Goal: Information Seeking & Learning: Understand process/instructions

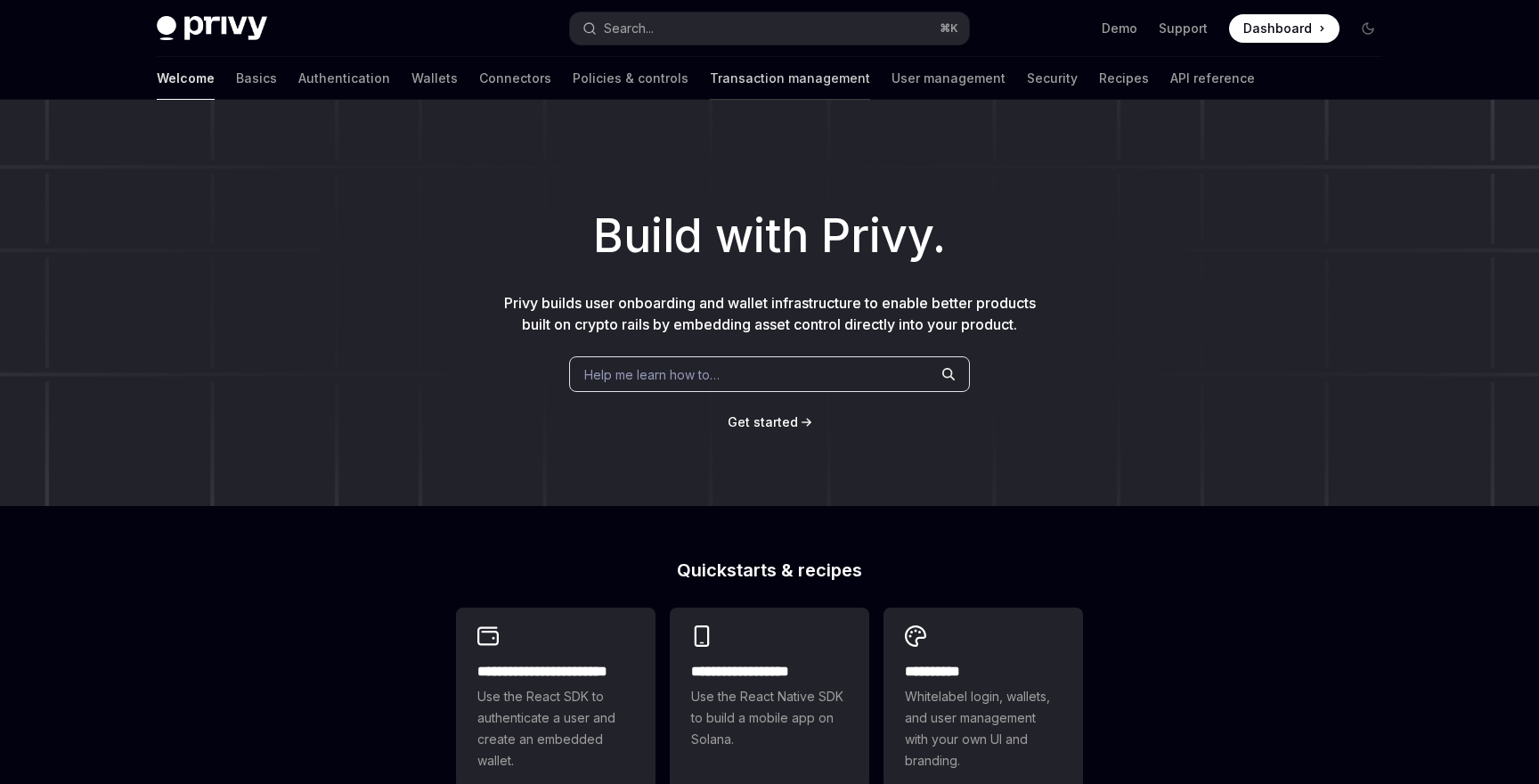
click at [713, 77] on link "Transaction management" at bounding box center [790, 77] width 160 height 42
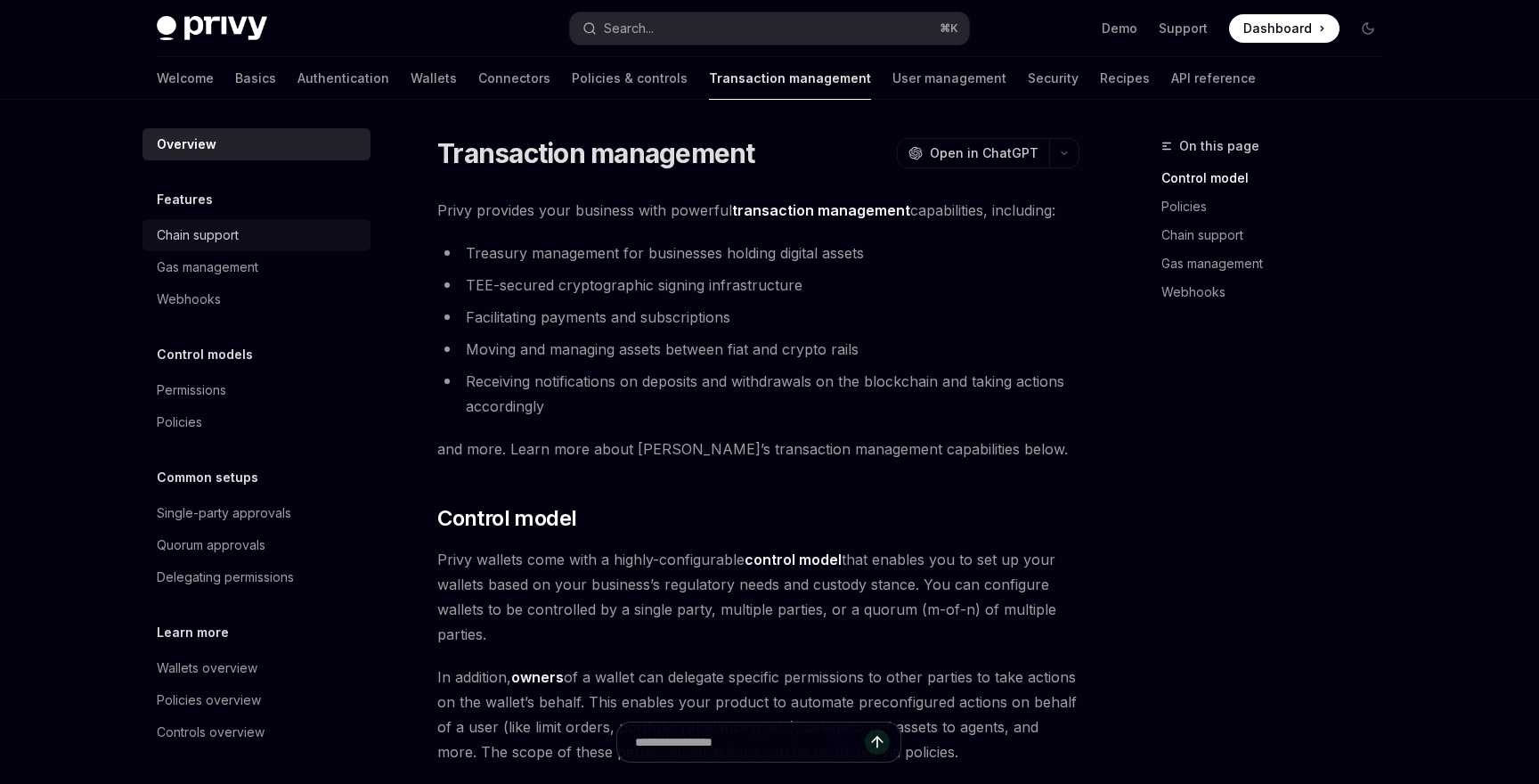
click at [232, 239] on div "Chain support" at bounding box center [197, 235] width 82 height 22
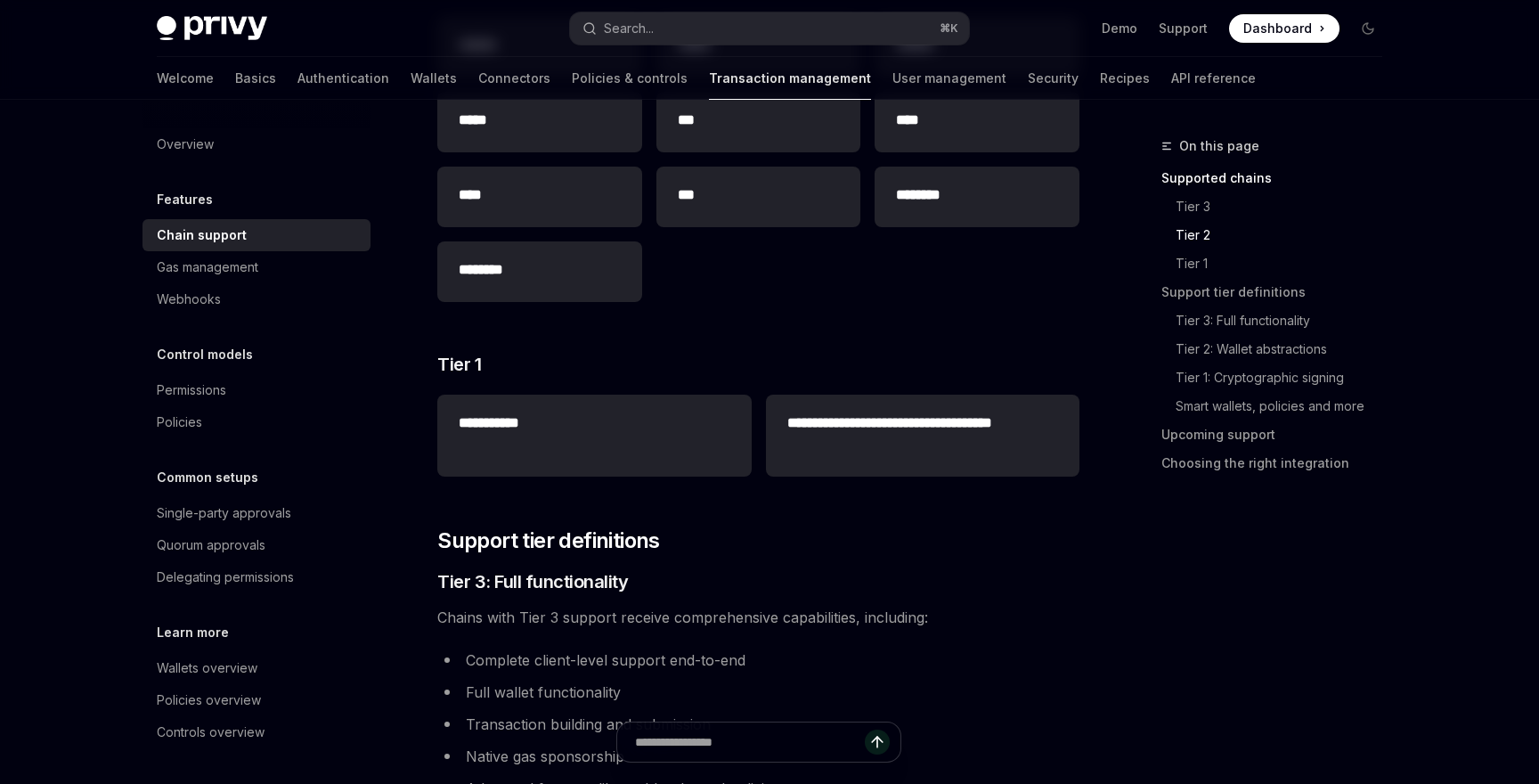
scroll to position [872, 0]
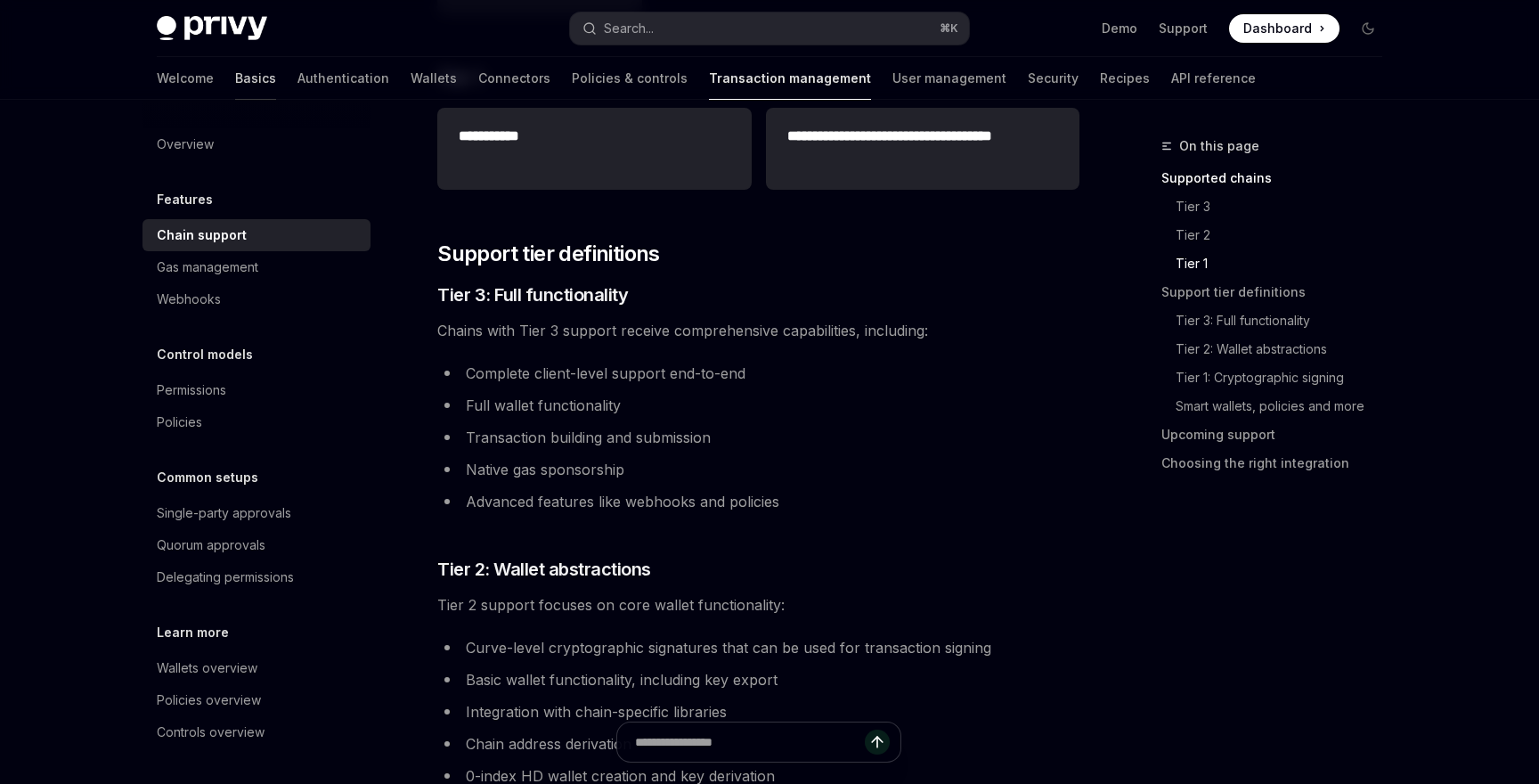
click at [236, 73] on link "Basics" at bounding box center [255, 77] width 41 height 42
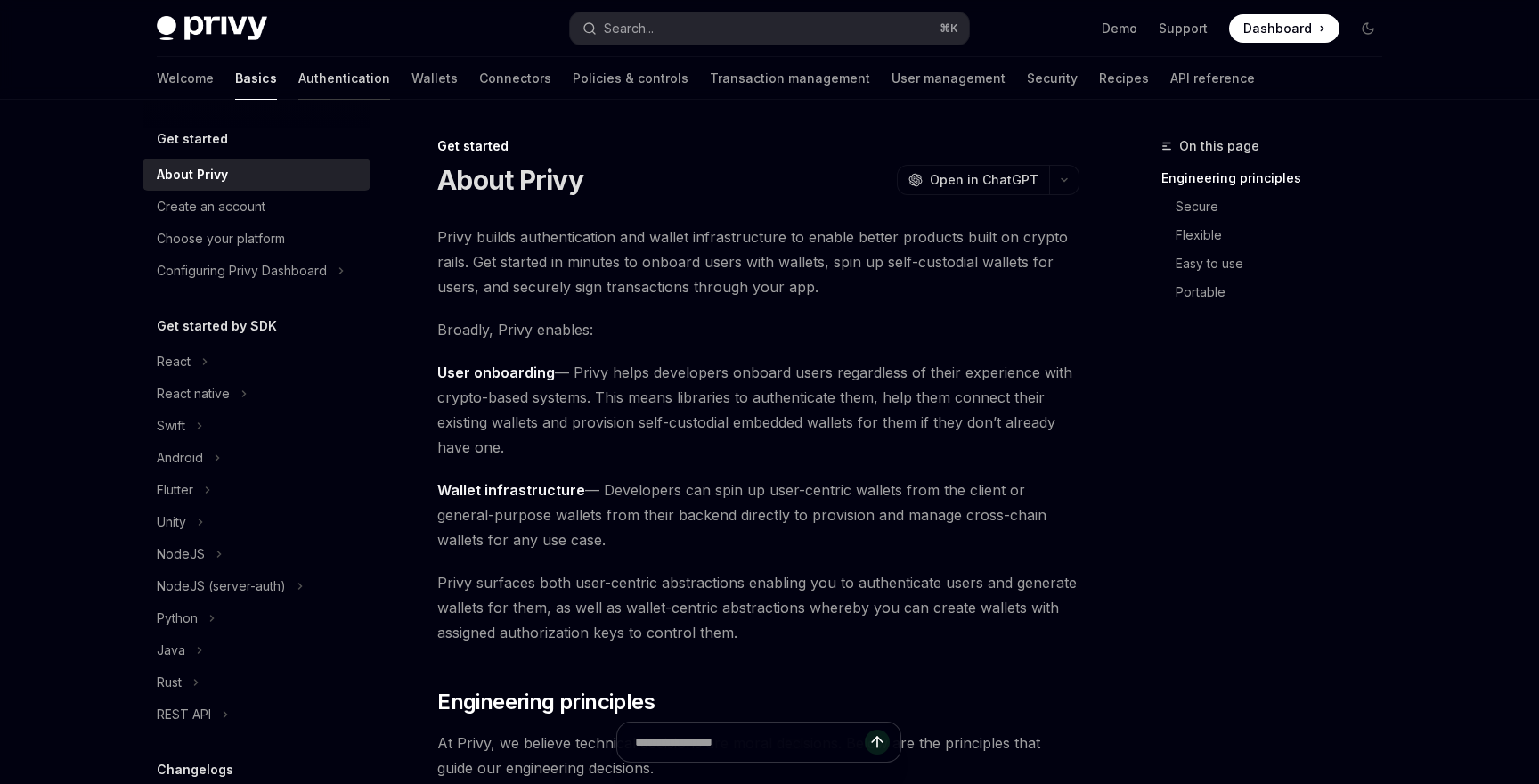
click at [299, 80] on link "Authentication" at bounding box center [344, 77] width 91 height 42
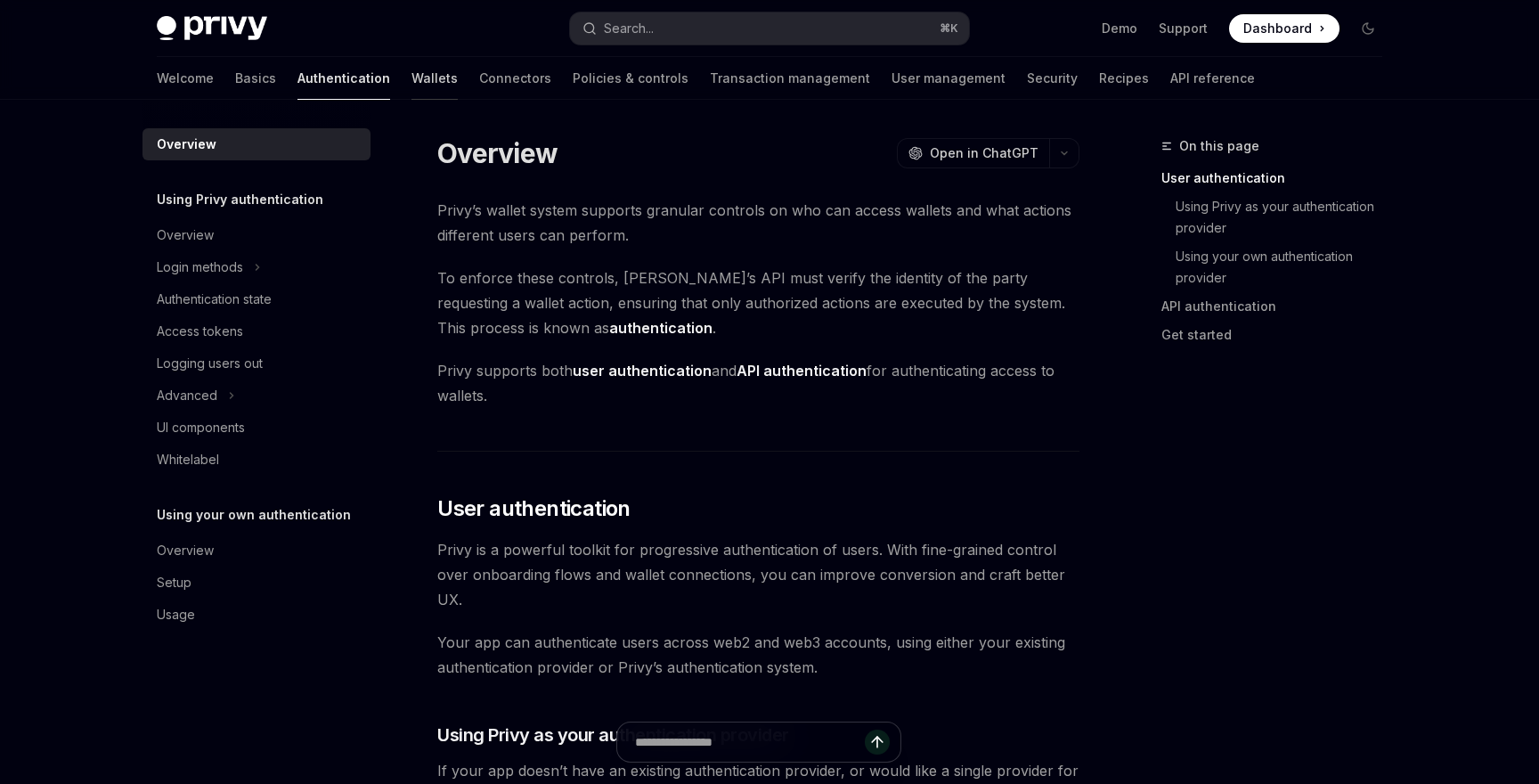
click at [412, 80] on link "Wallets" at bounding box center [434, 77] width 46 height 42
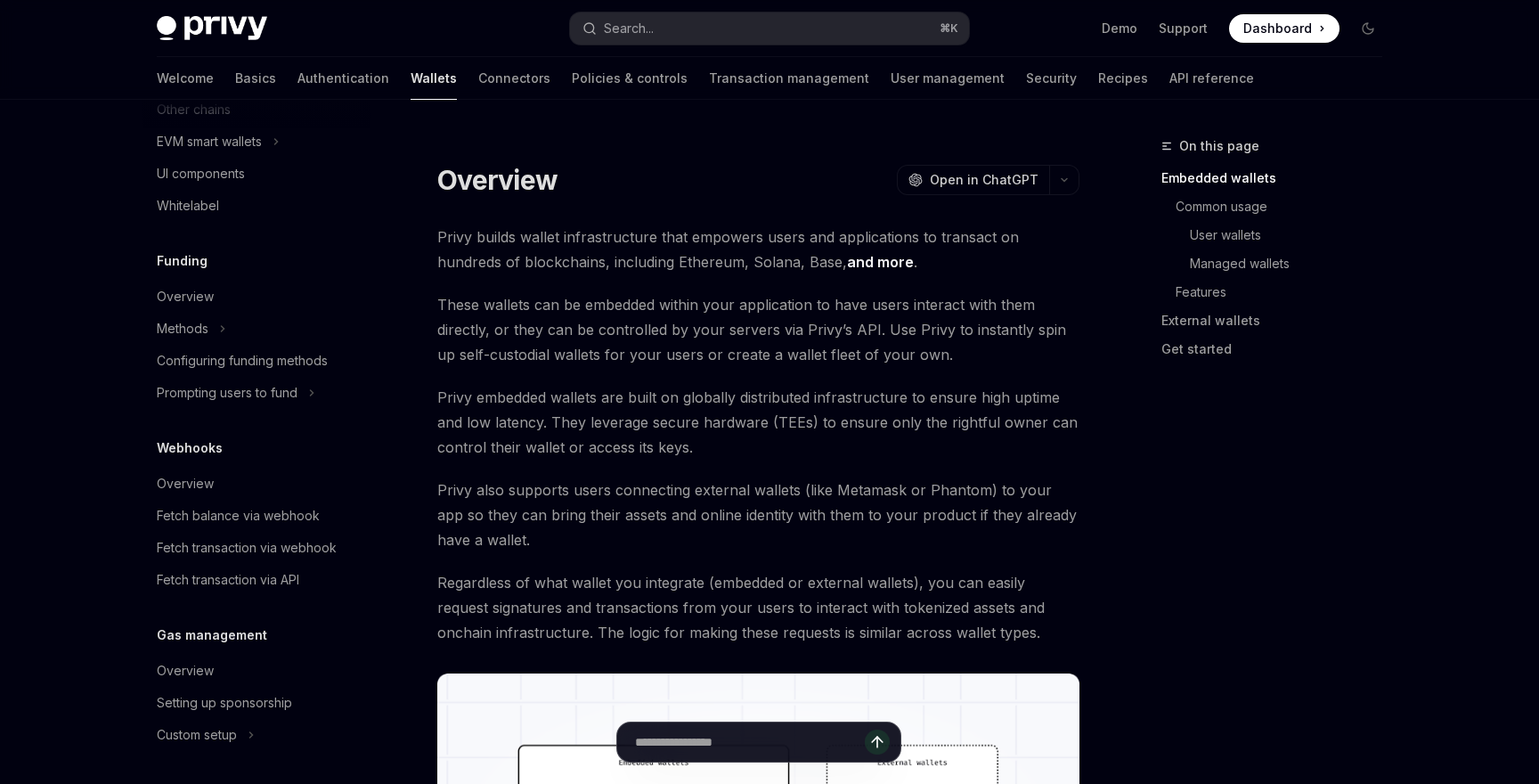
scroll to position [593, 0]
click at [220, 300] on div "Overview" at bounding box center [258, 293] width 204 height 22
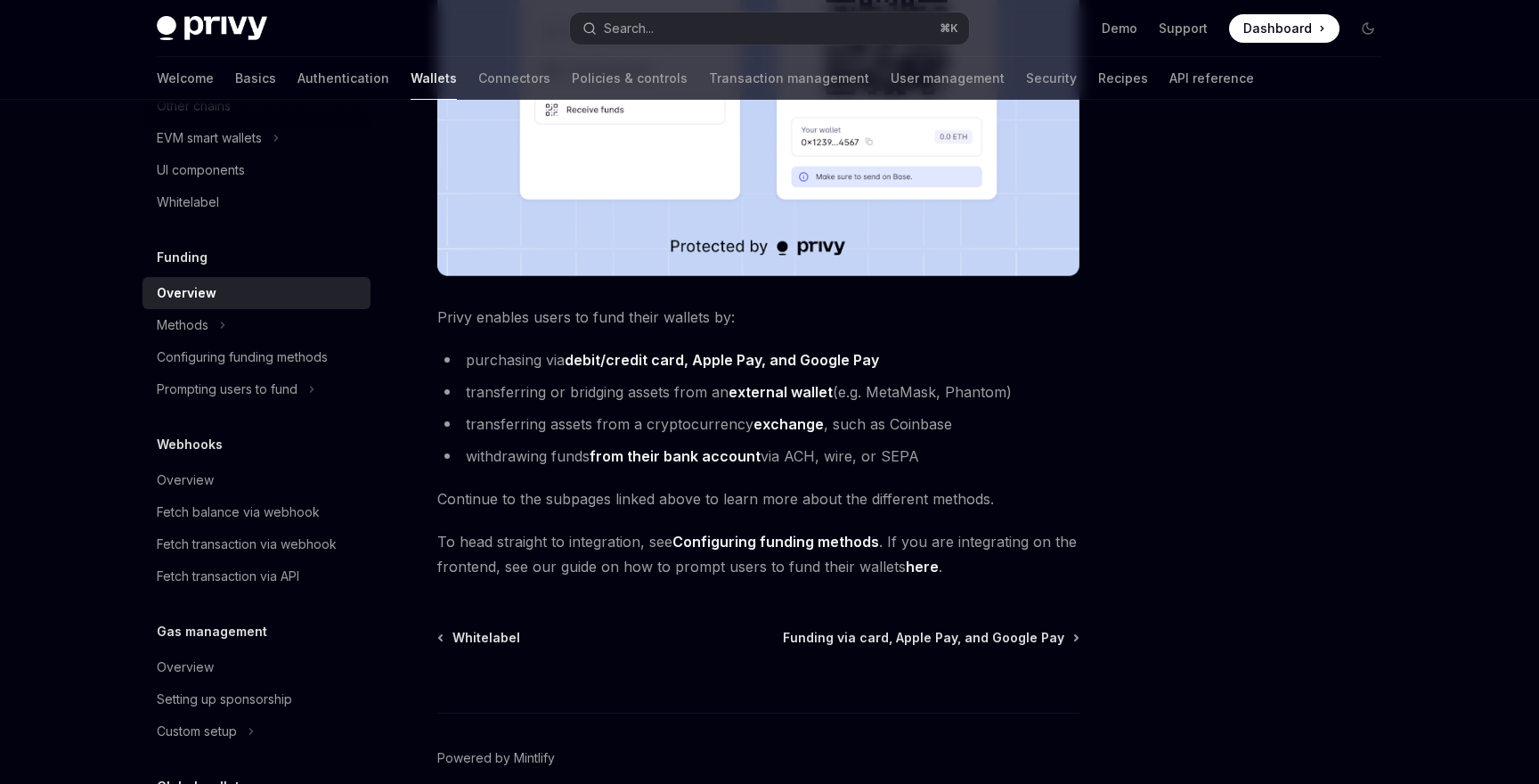
scroll to position [636, 0]
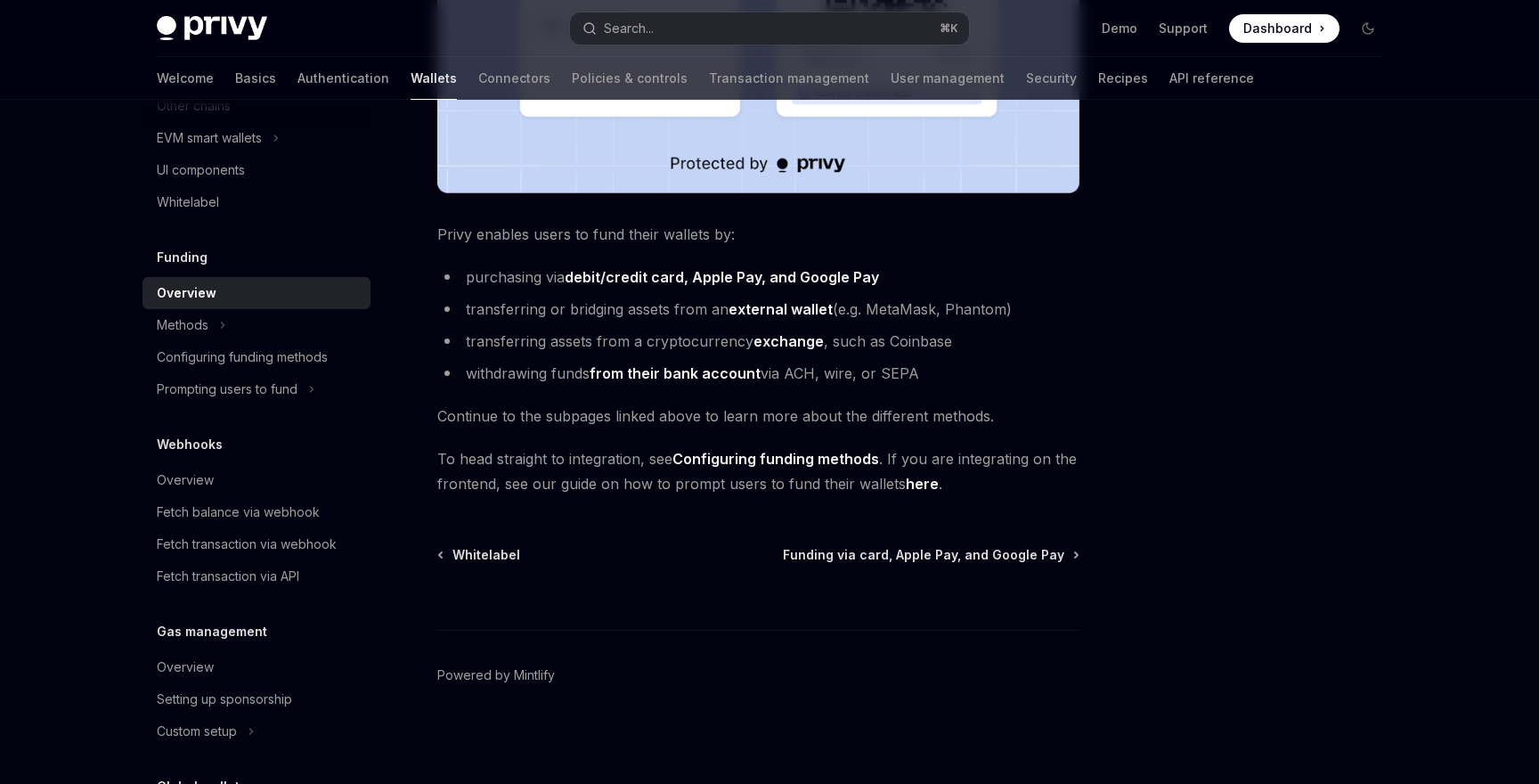
click at [936, 564] on div at bounding box center [759, 596] width 643 height 66
click at [1015, 547] on span "Funding via card, Apple Pay, and Google Pay" at bounding box center [924, 554] width 282 height 18
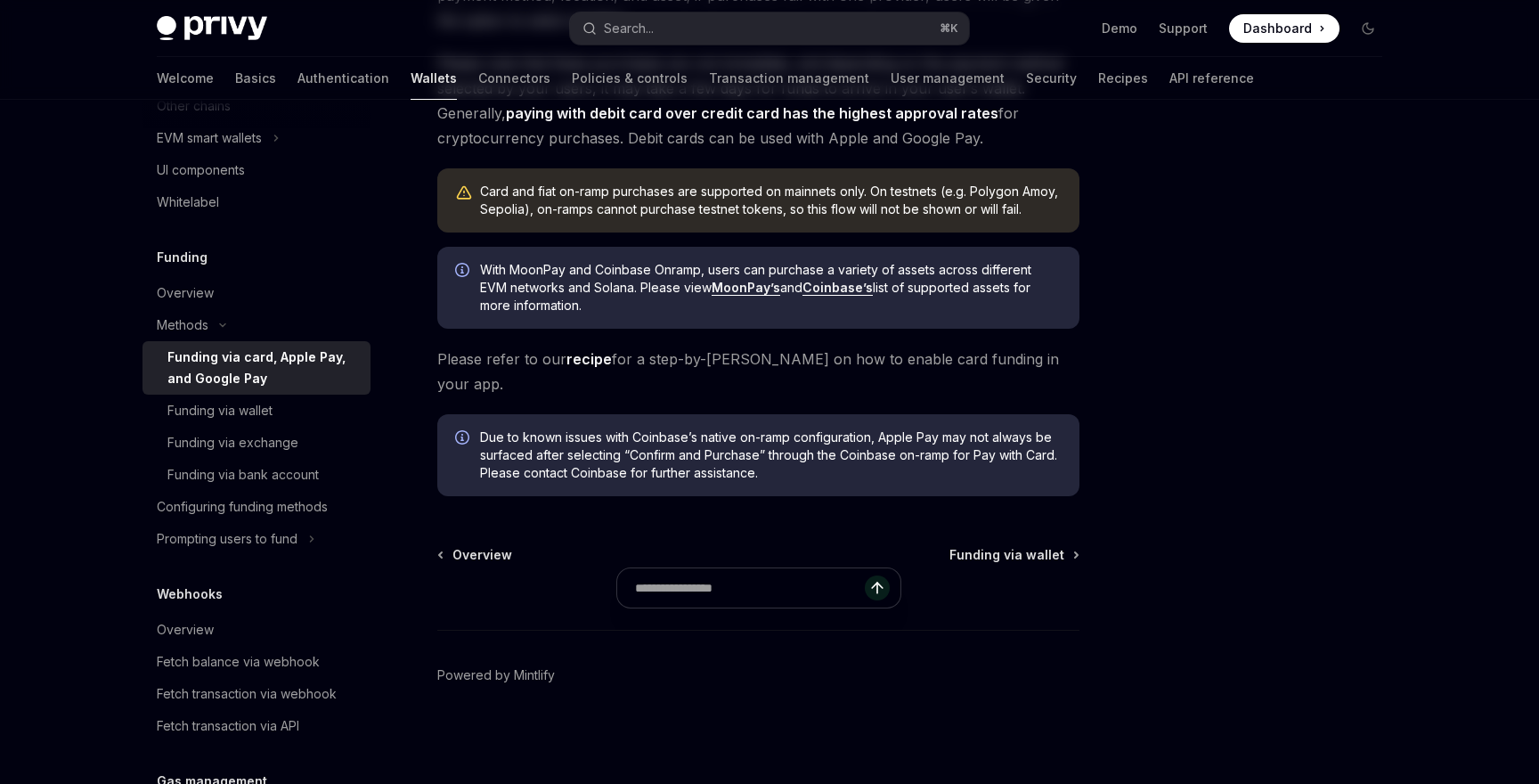
type textarea "*"
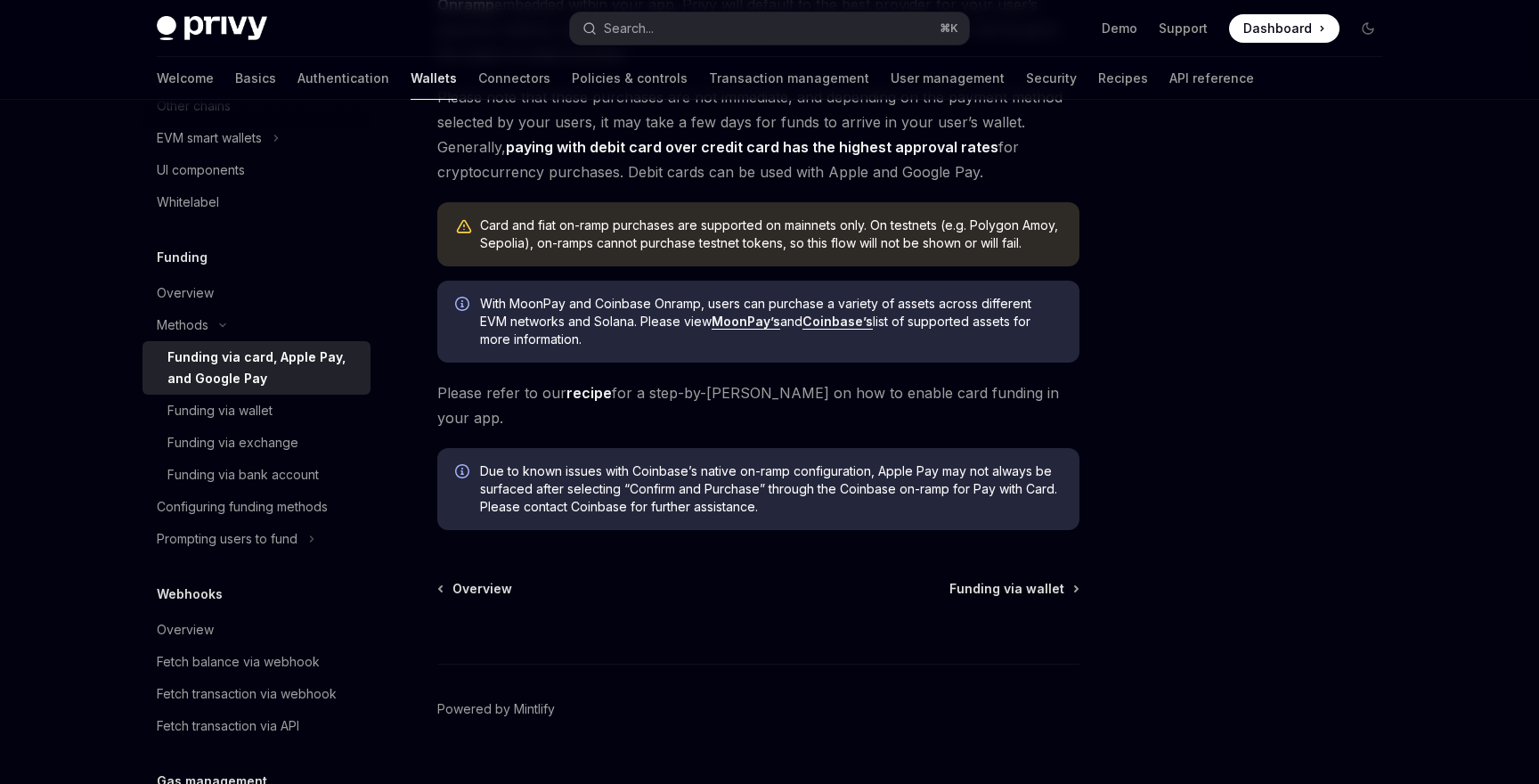
scroll to position [499, 0]
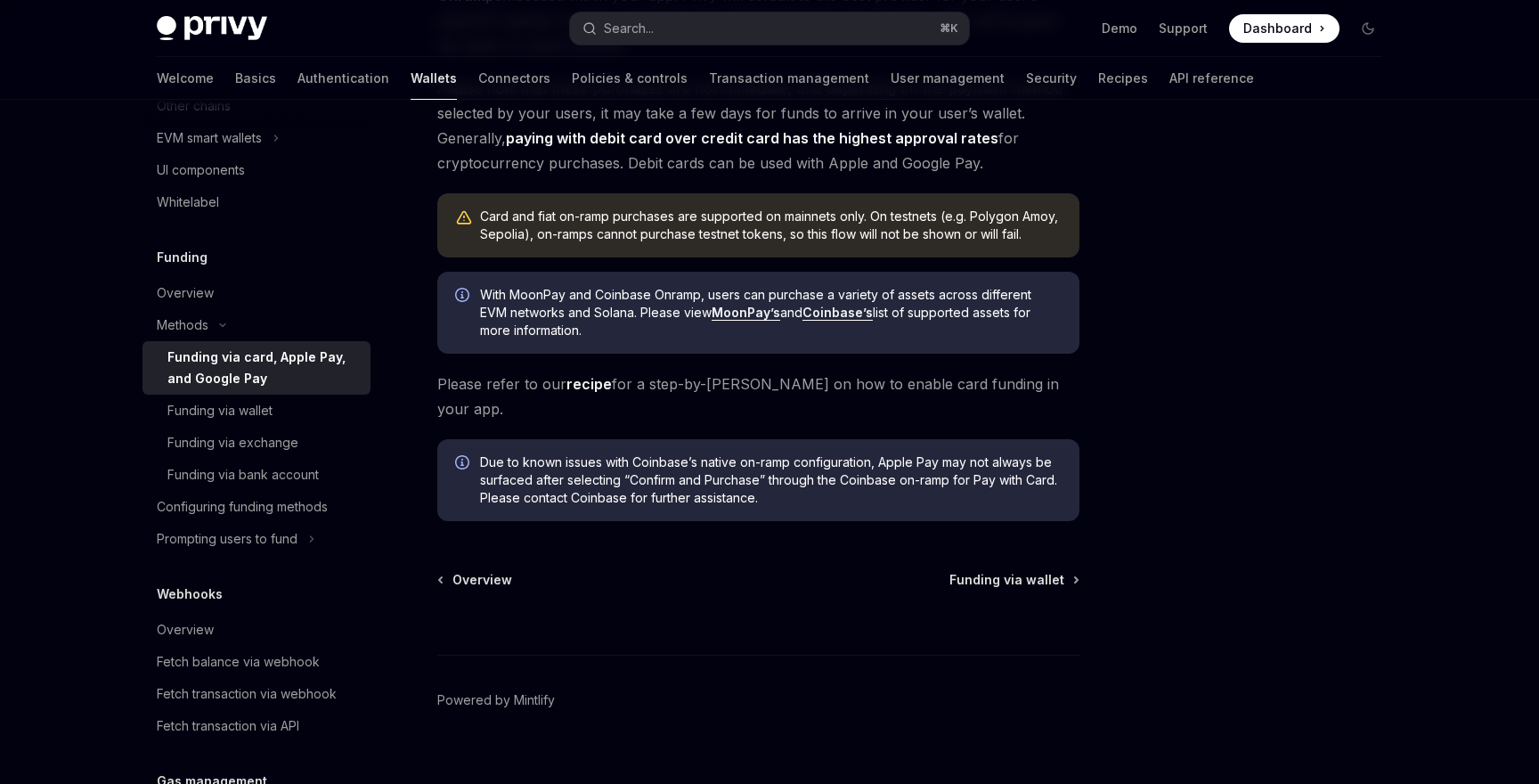
click at [583, 384] on link "recipe" at bounding box center [589, 384] width 45 height 19
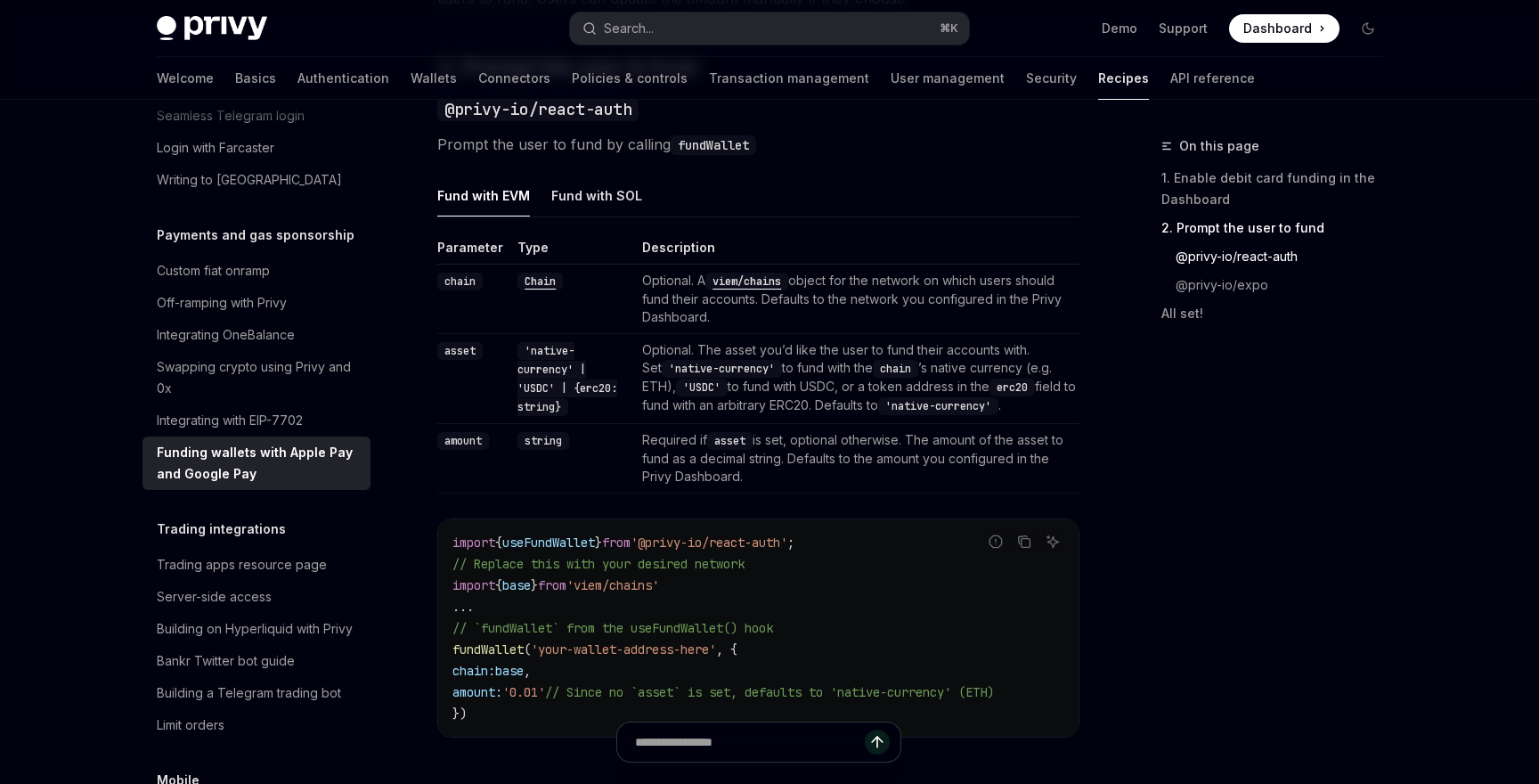
scroll to position [1238, 0]
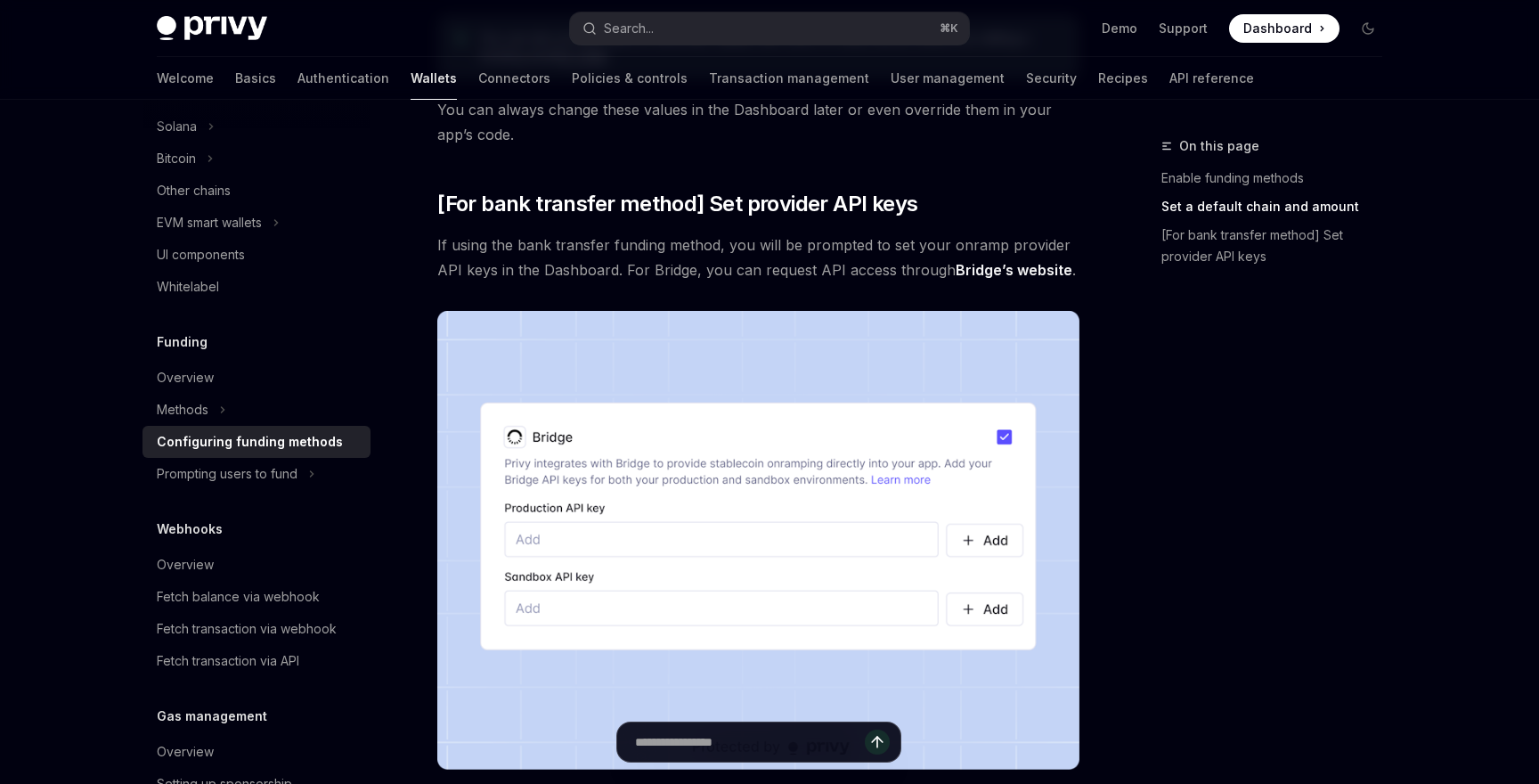
scroll to position [1439, 0]
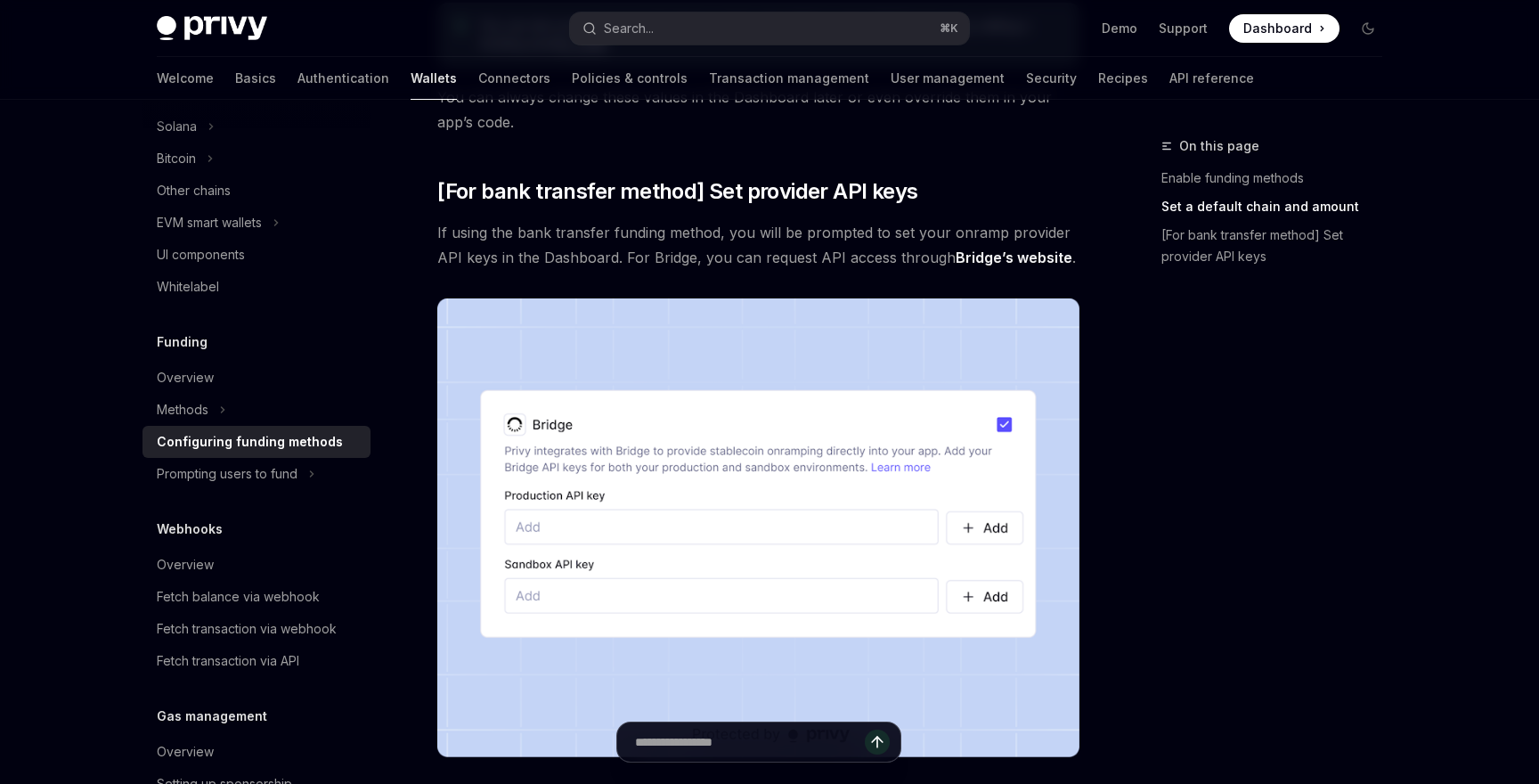
click at [993, 262] on link "Bridge’s website" at bounding box center [1014, 258] width 117 height 19
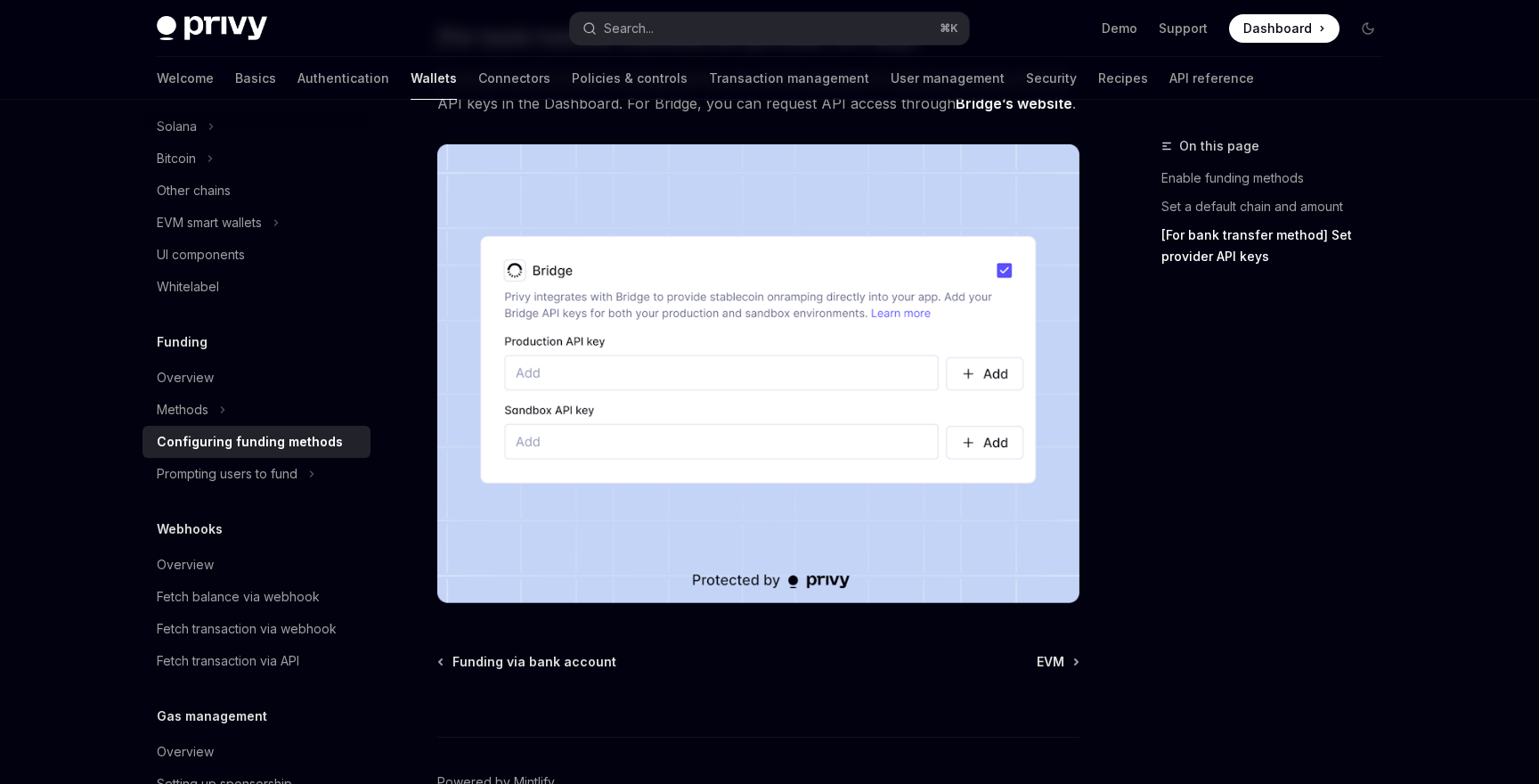
scroll to position [1700, 0]
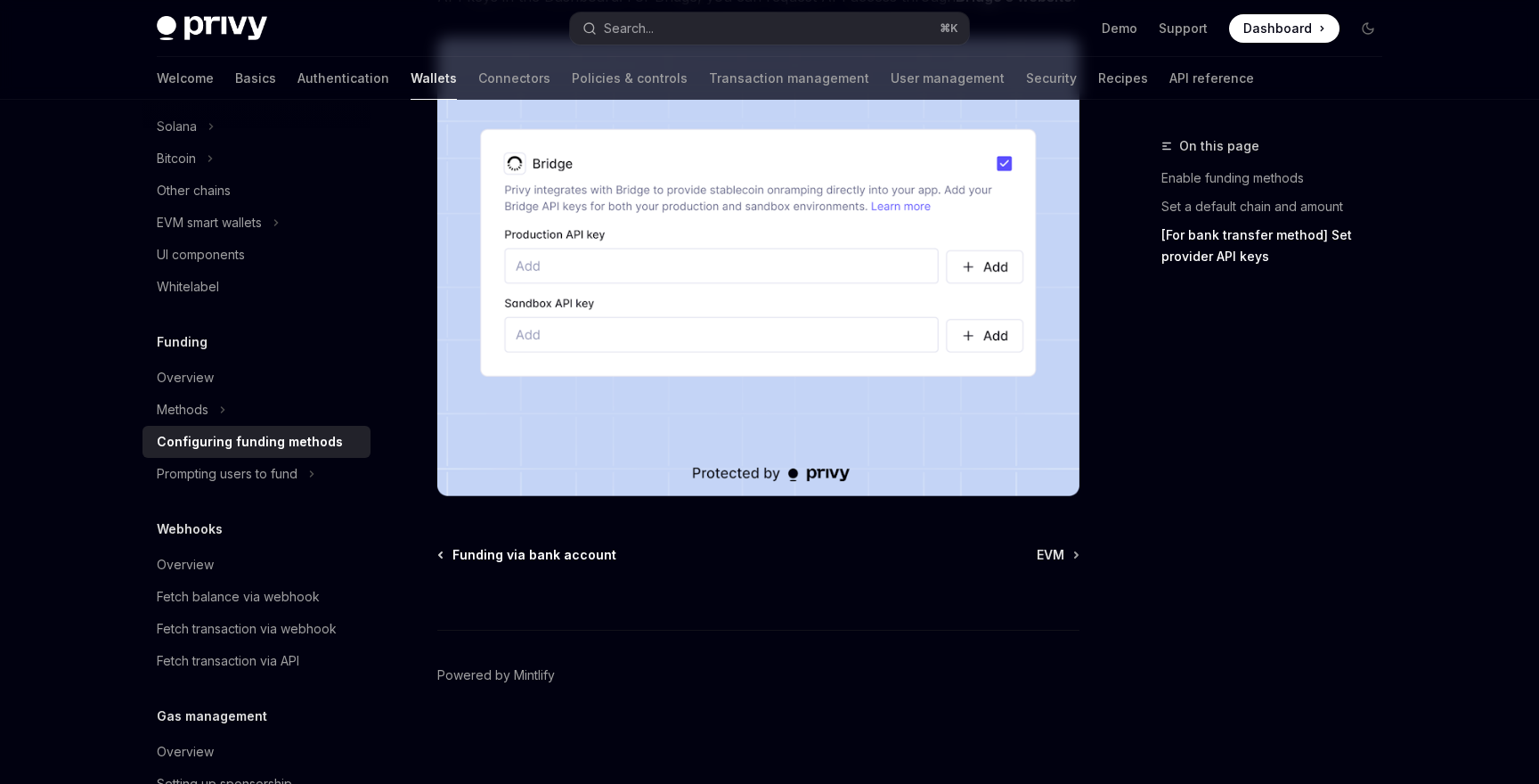
click at [536, 560] on span "Funding via bank account" at bounding box center [534, 554] width 164 height 18
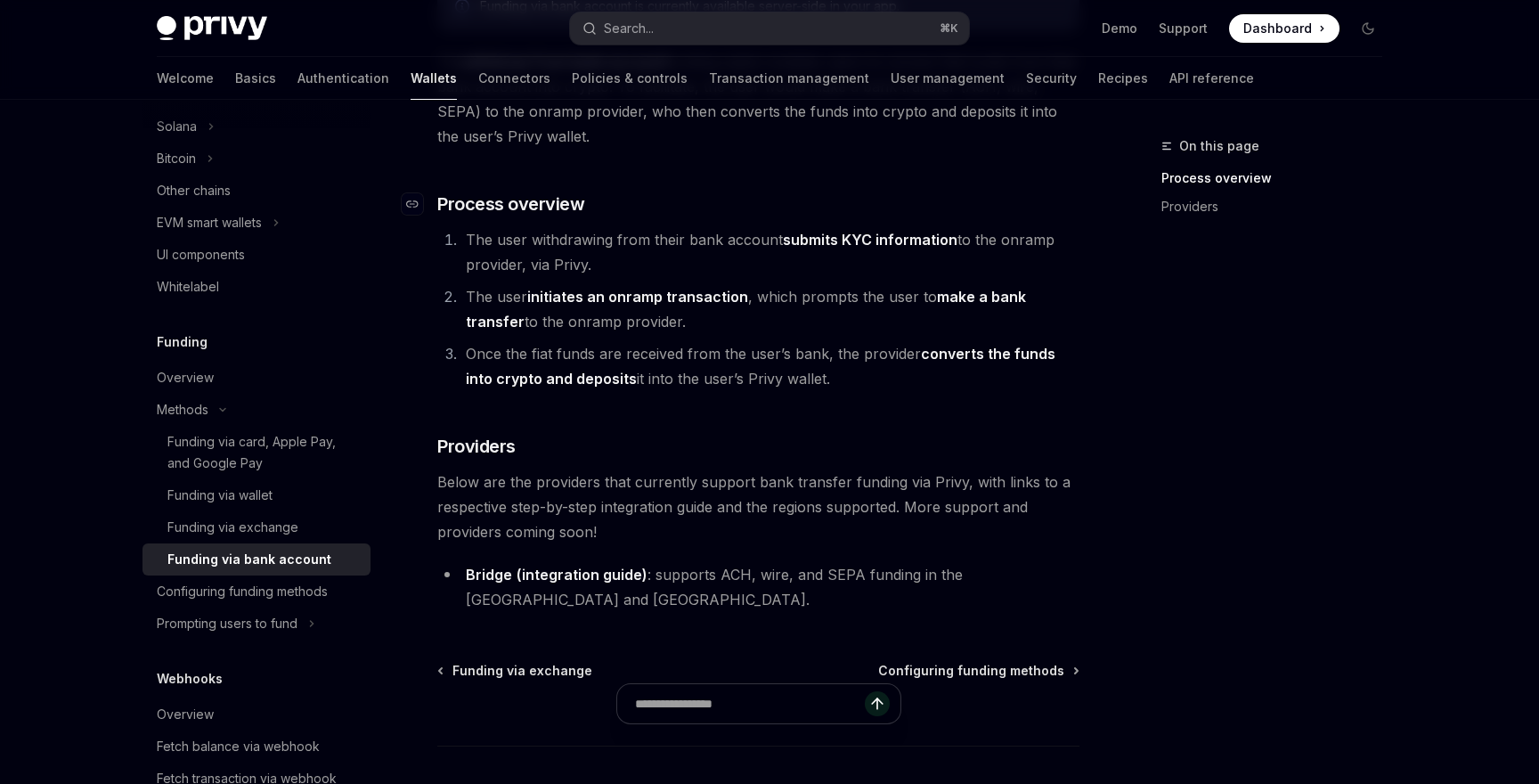
scroll to position [279, 0]
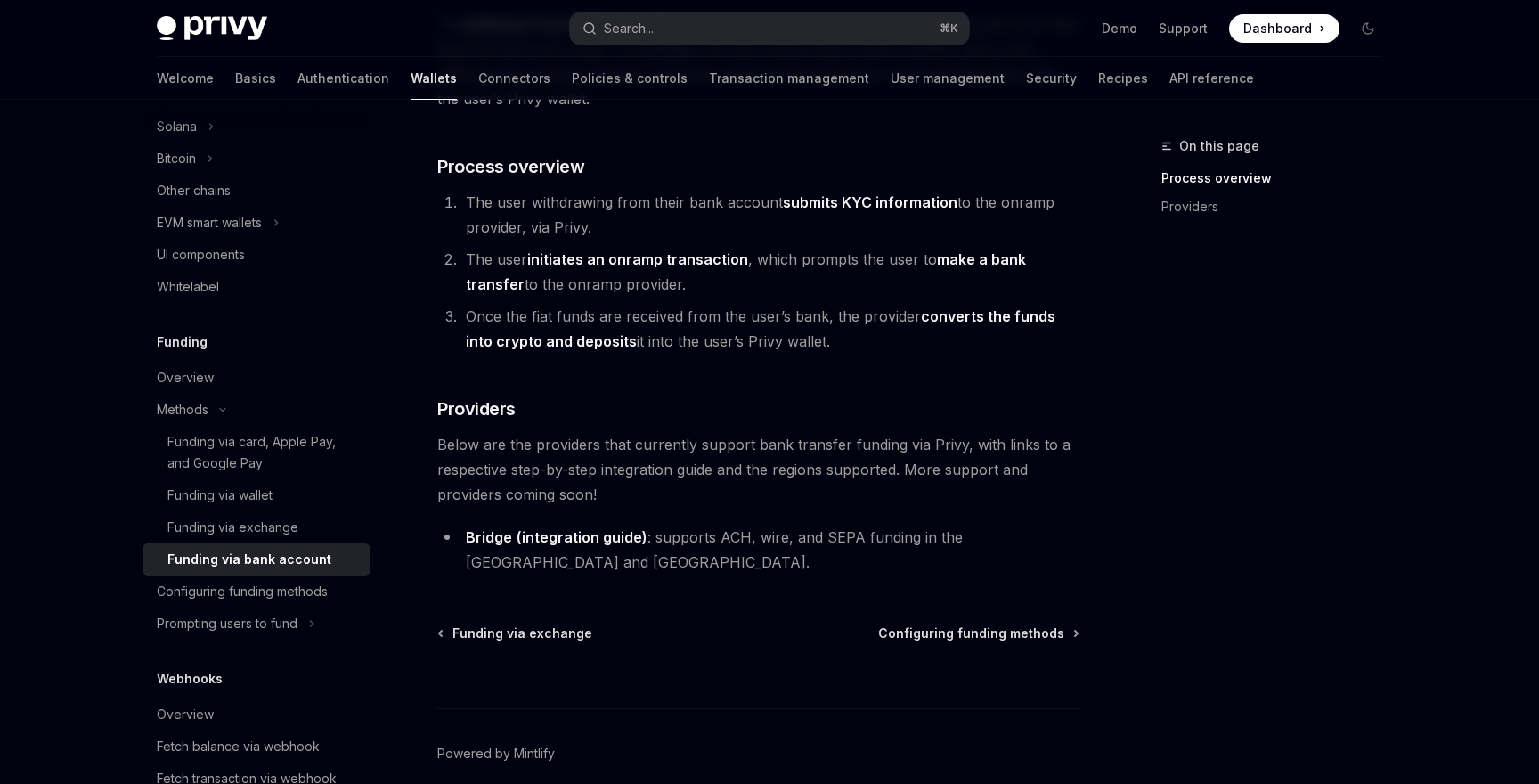
click at [692, 209] on li "The user withdrawing from their bank account submits KYC information to the onr…" at bounding box center [770, 214] width 619 height 50
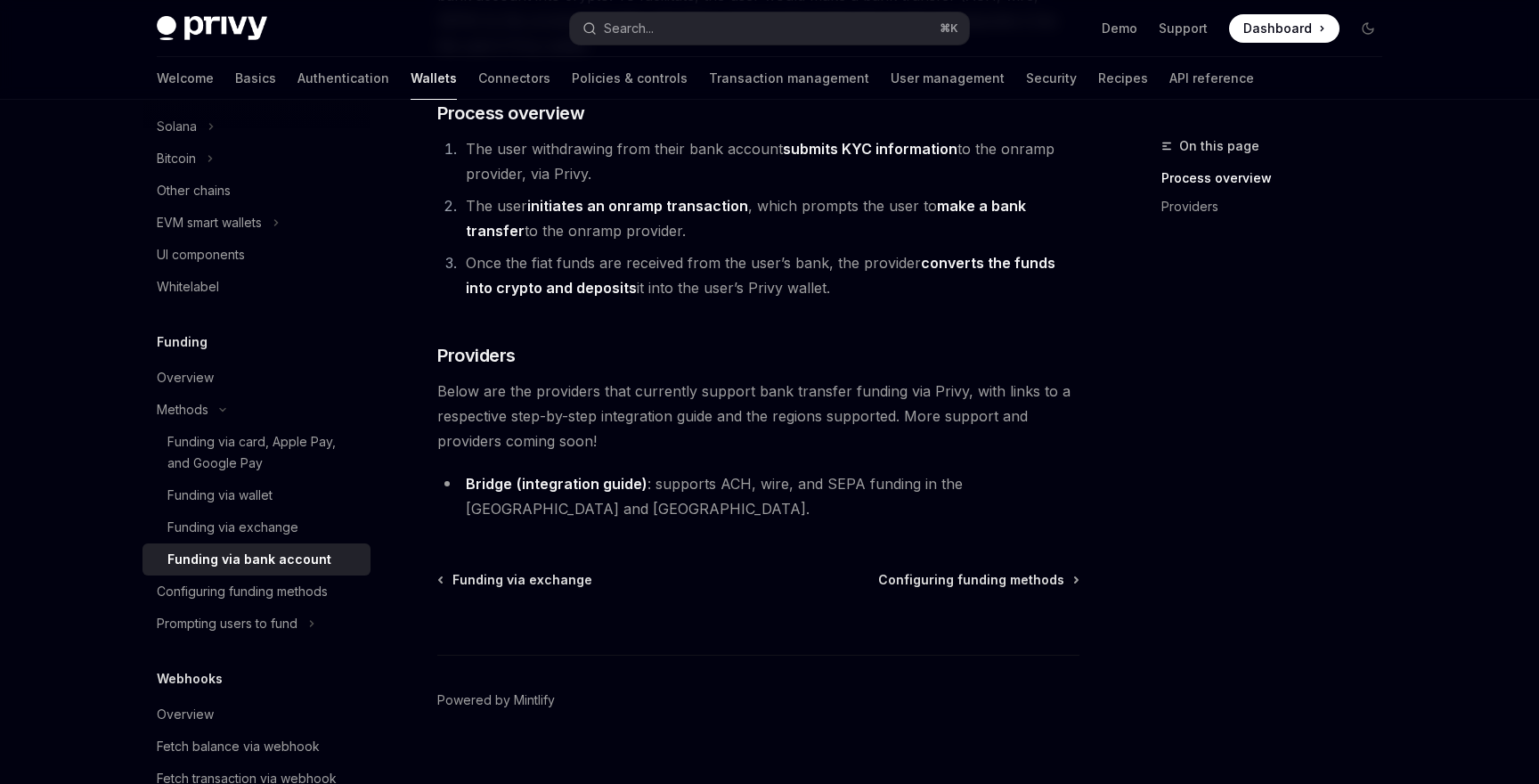
click at [575, 478] on link "(integration guide)" at bounding box center [581, 484] width 131 height 19
type textarea "*"
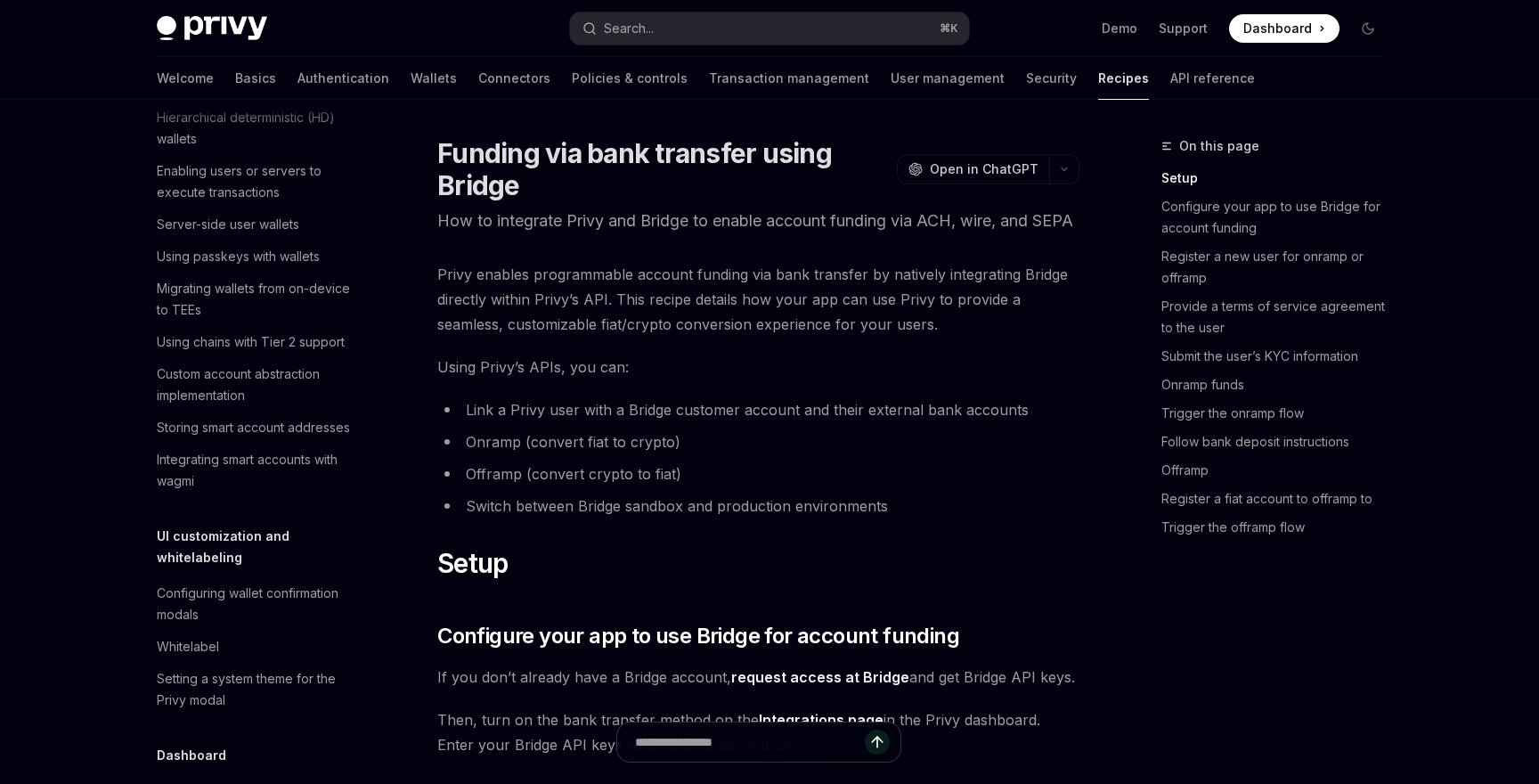
click at [611, 336] on span "Privy enables programmable account funding via bank transfer by natively integr…" at bounding box center [759, 299] width 643 height 74
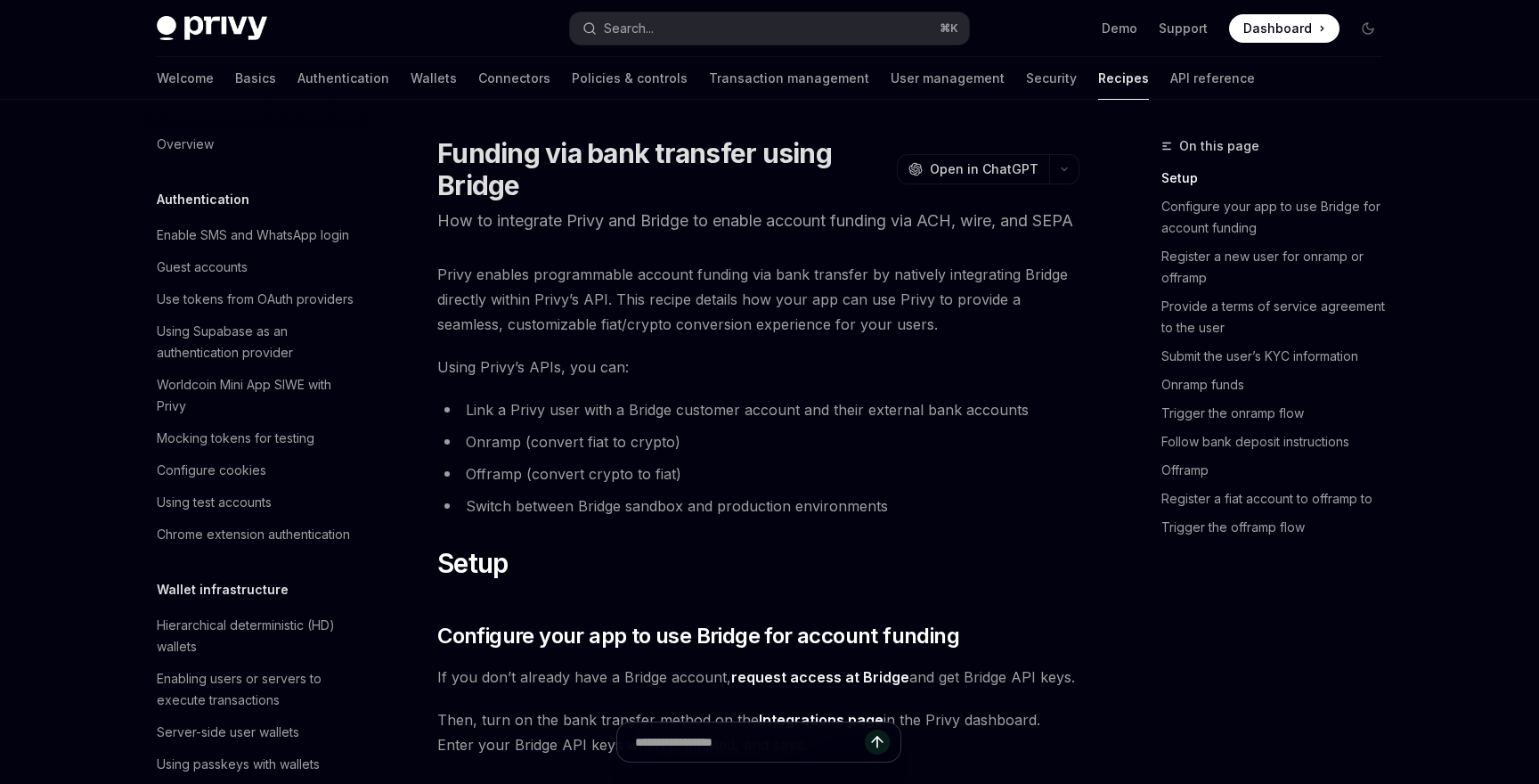
click at [677, 234] on p "How to integrate Privy and Bridge to enable account funding via ACH, wire, and …" at bounding box center [759, 220] width 643 height 24
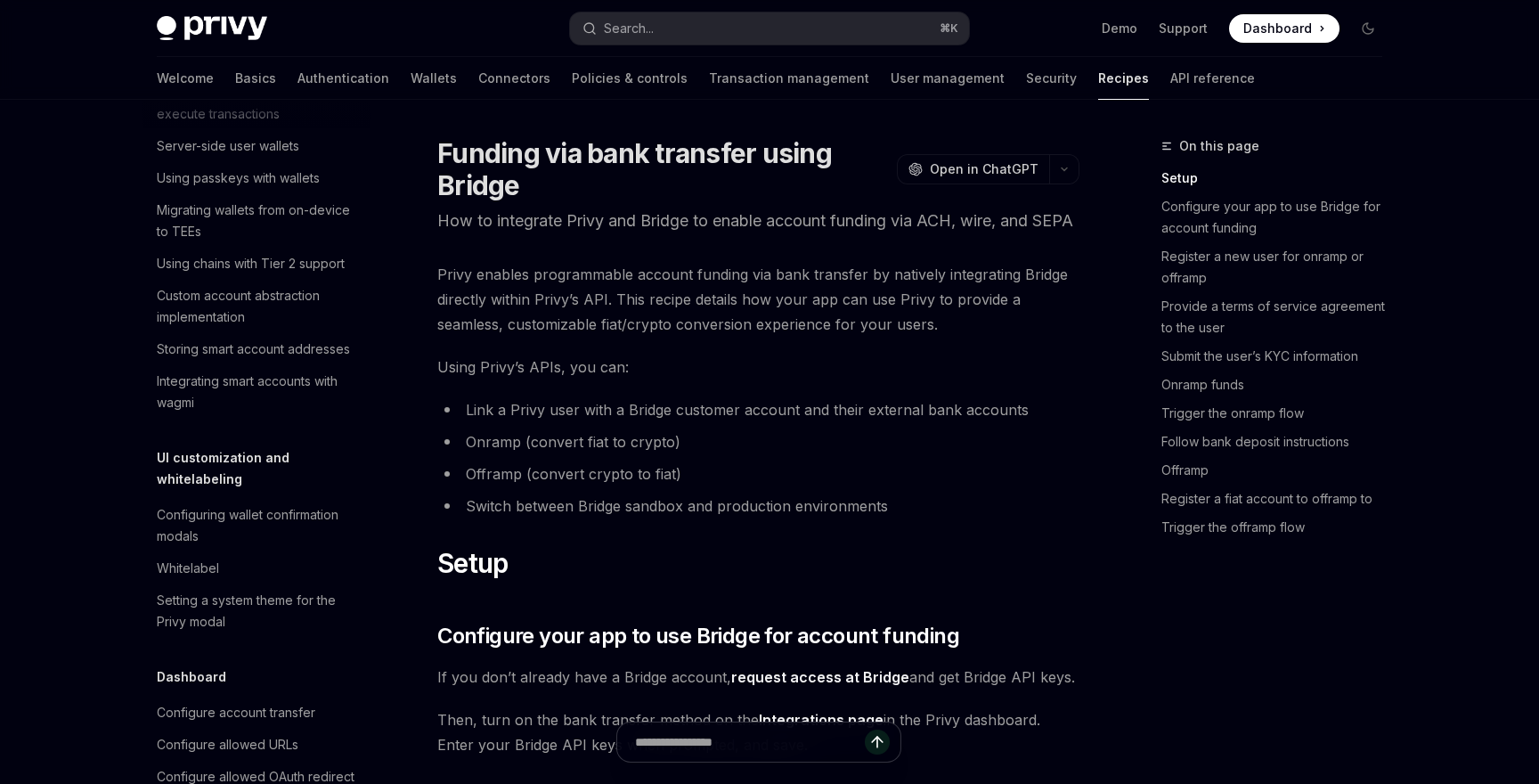
scroll to position [850, 0]
